Goal: Task Accomplishment & Management: Complete application form

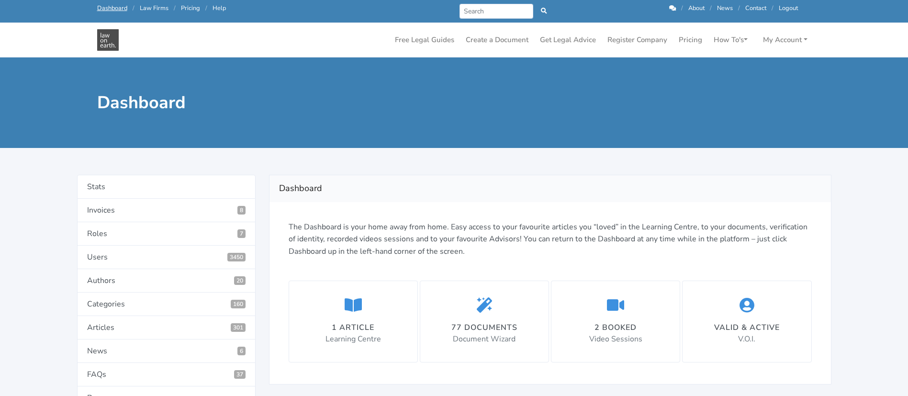
click at [470, 320] on div "77 documents Document Wizard" at bounding box center [484, 321] width 66 height 48
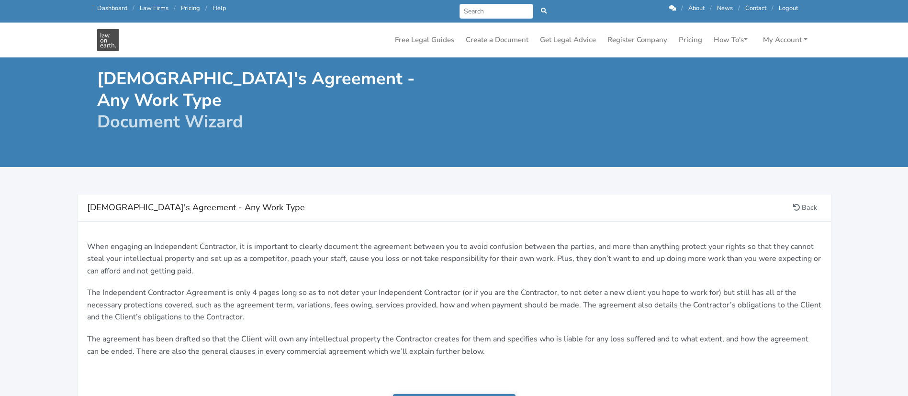
scroll to position [292, 0]
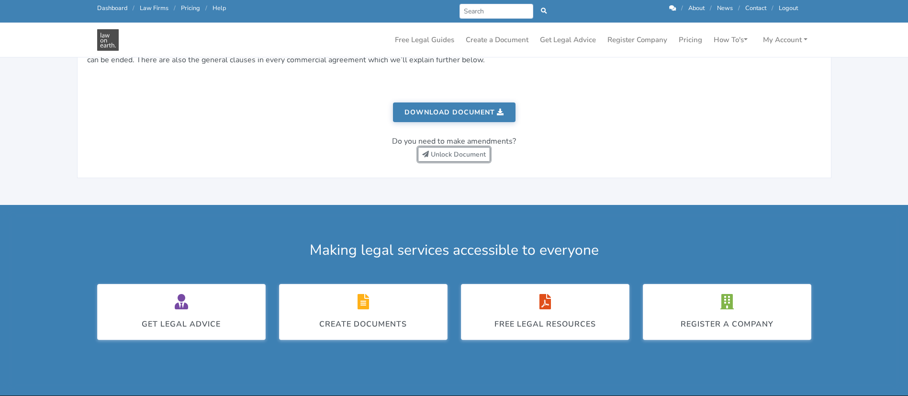
click at [441, 152] on link "Unlock Document" at bounding box center [454, 154] width 72 height 15
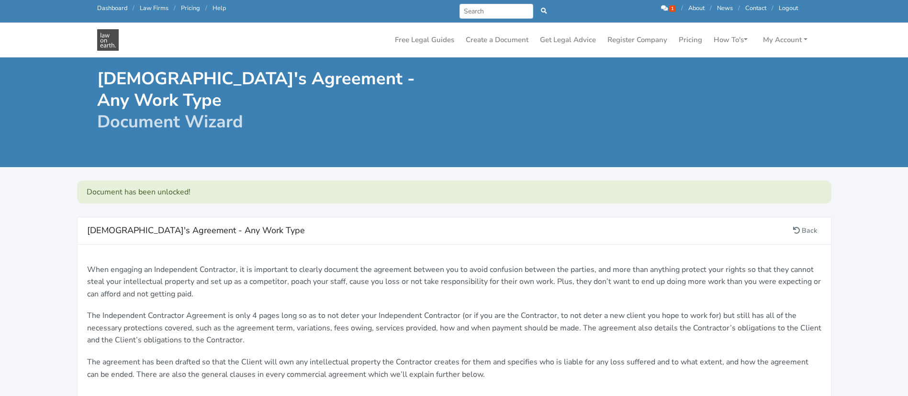
scroll to position [320, 0]
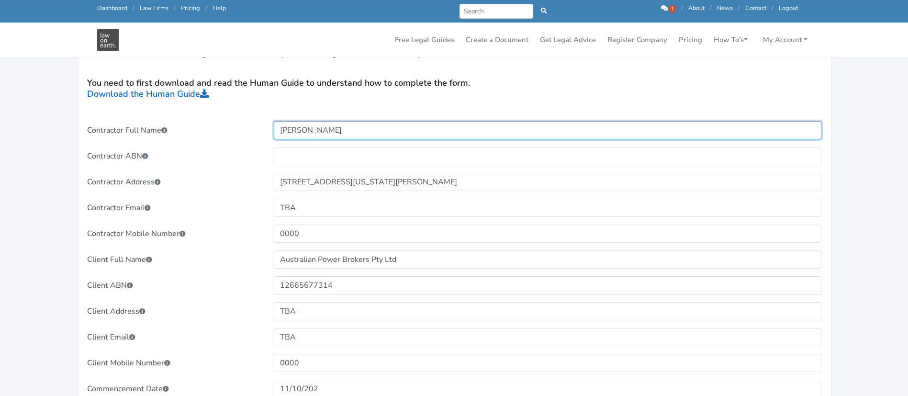
drag, startPoint x: 340, startPoint y: 130, endPoint x: 265, endPoint y: 126, distance: 74.8
click at [265, 126] on div "Contractor Full Name James Brasier" at bounding box center [454, 130] width 748 height 18
type input "TBA"
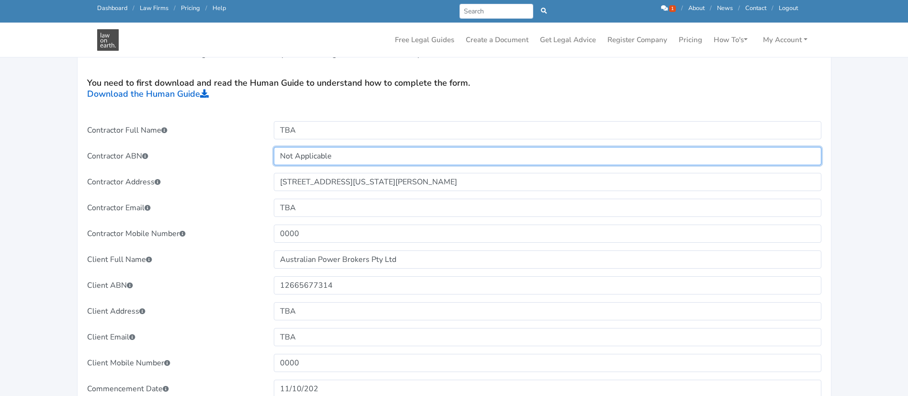
type input "Not Applicable"
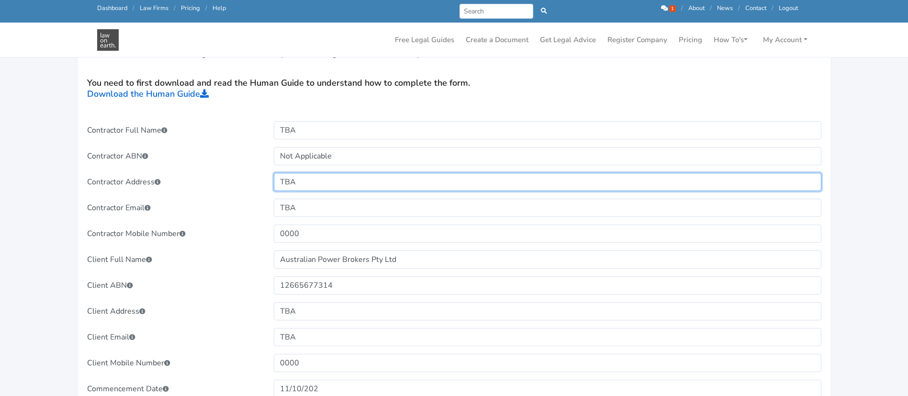
type input "TBA"
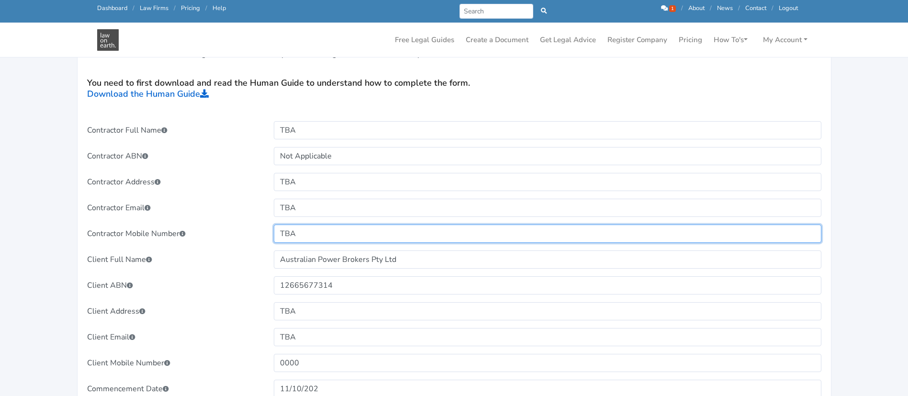
type input "TBA"
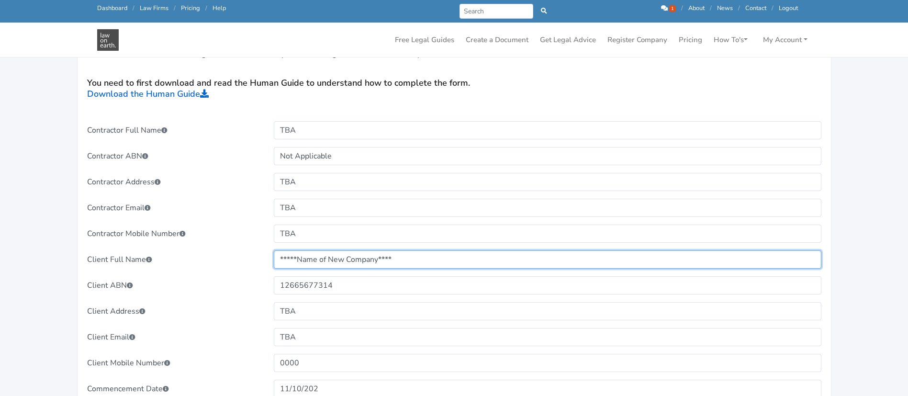
type input "*****Name of New Company****"
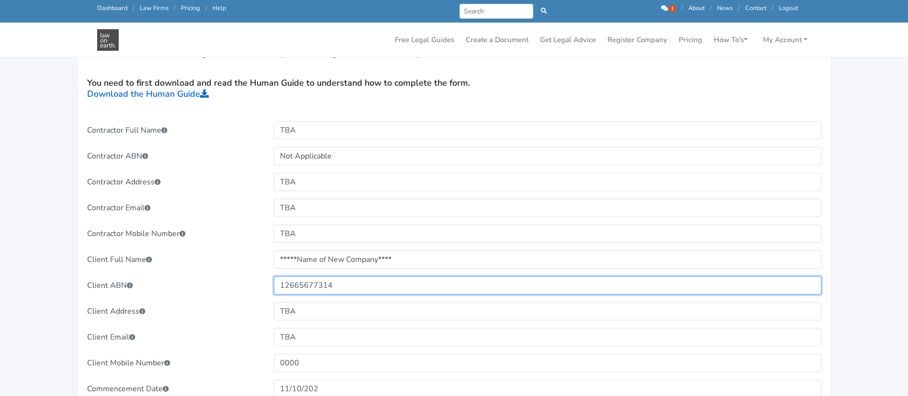
click at [294, 284] on input "12665677314" at bounding box center [548, 285] width 548 height 18
paste input "***New Comapny ABN*****"
type input "`***New Comapny ABN*****"
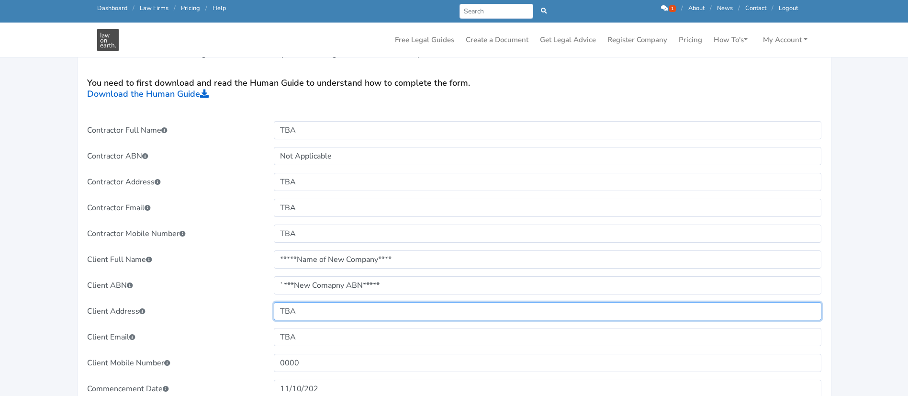
paste input "***New Comapny ABN*****"
type input "***New Comapny Address*****"
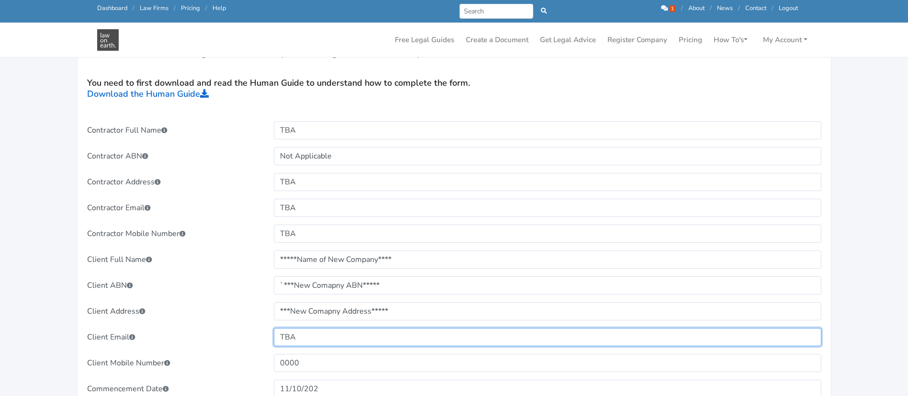
click at [303, 336] on input "TBA" at bounding box center [548, 337] width 548 height 18
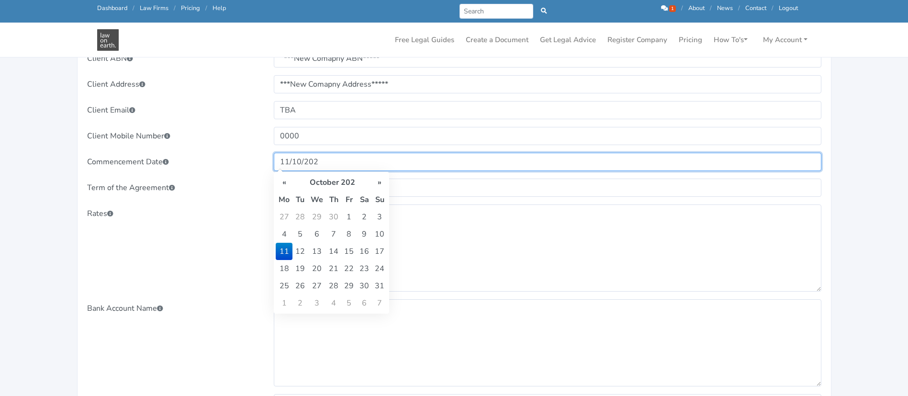
scroll to position [548, 0]
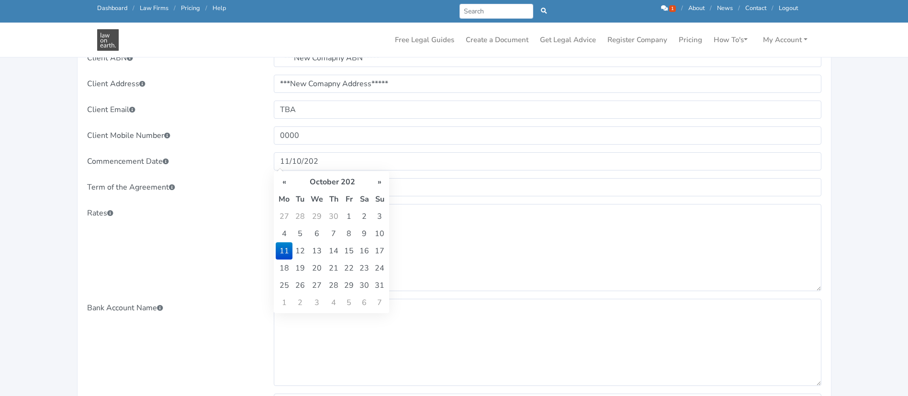
click at [346, 183] on th "October 202" at bounding box center [331, 181] width 79 height 17
click at [346, 183] on th "202" at bounding box center [324, 181] width 69 height 17
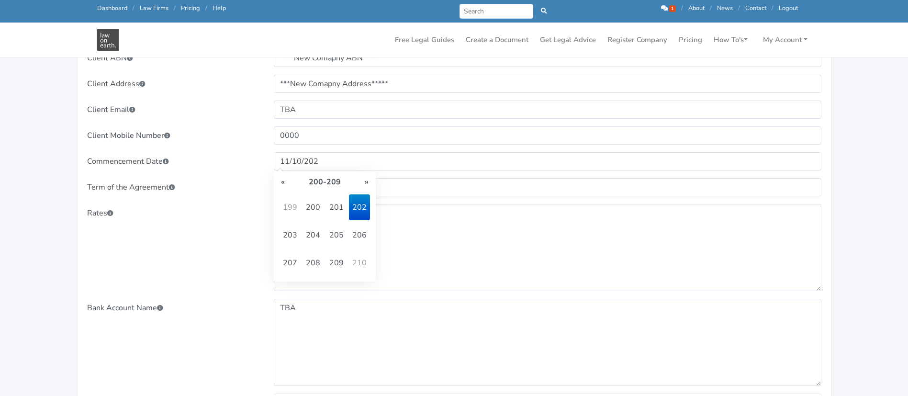
click at [188, 241] on div "Rates" at bounding box center [173, 247] width 187 height 87
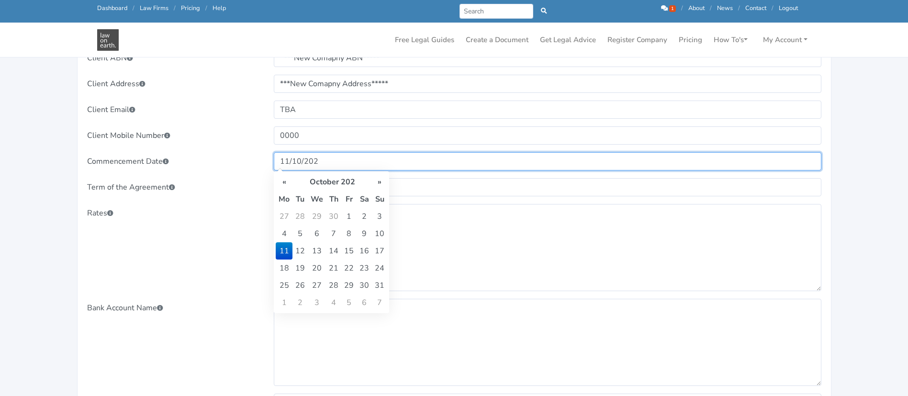
click at [327, 162] on input "11/10/202" at bounding box center [548, 161] width 548 height 18
type input "11/10/2025"
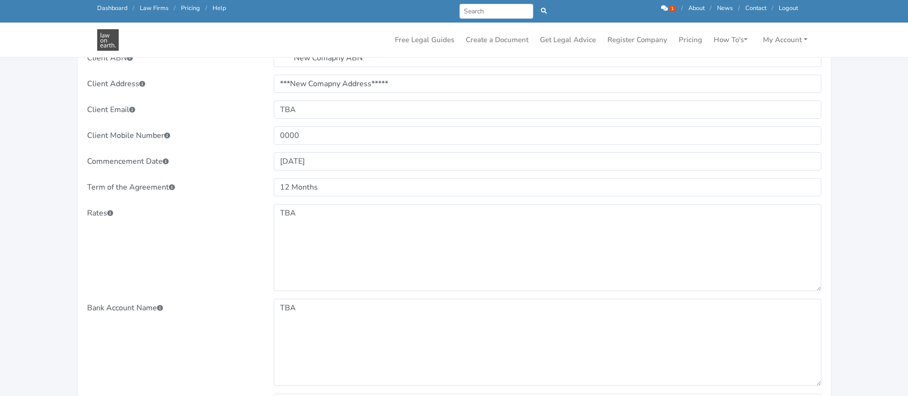
click at [212, 247] on div "Rates" at bounding box center [173, 247] width 187 height 87
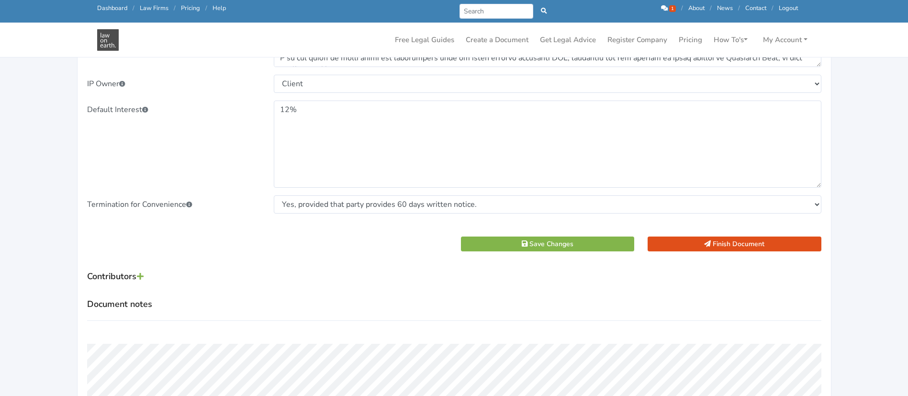
scroll to position [1241, 0]
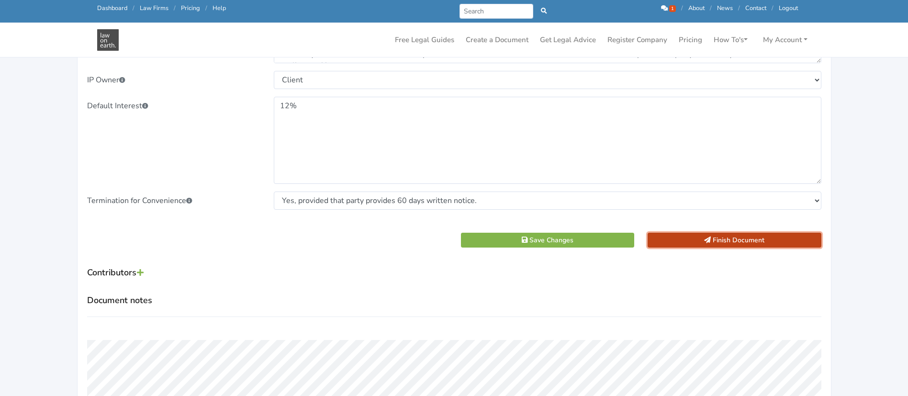
click at [690, 233] on button "Finish Document" at bounding box center [735, 240] width 174 height 15
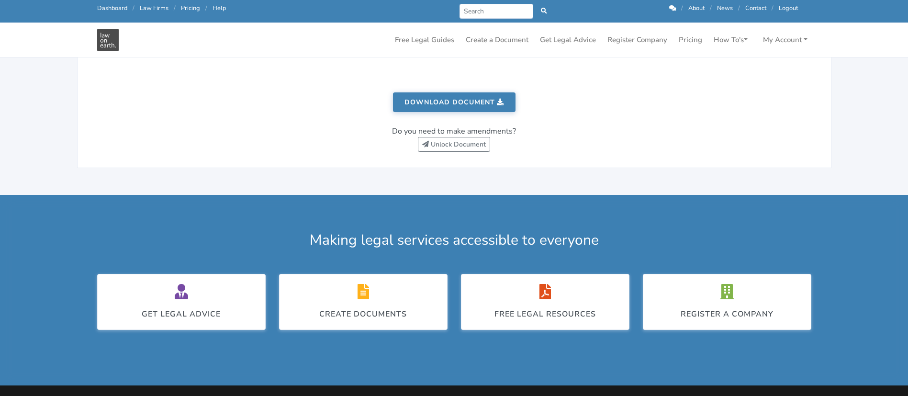
scroll to position [326, 0]
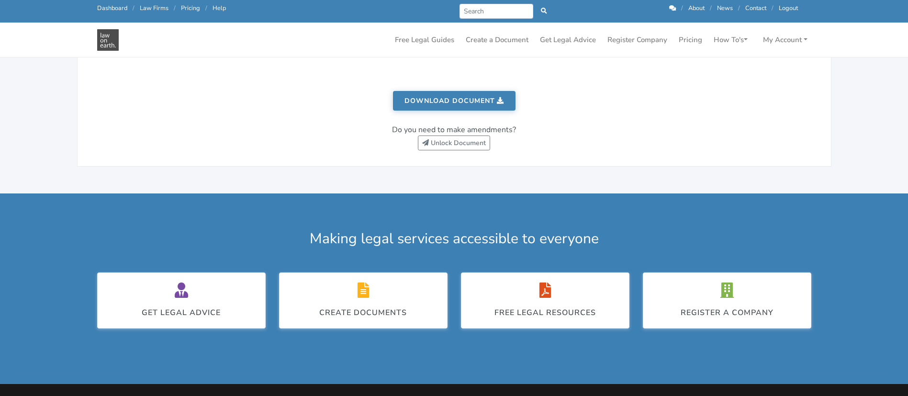
click at [435, 92] on link "Download document" at bounding box center [454, 101] width 123 height 20
